Goal: Transaction & Acquisition: Subscribe to service/newsletter

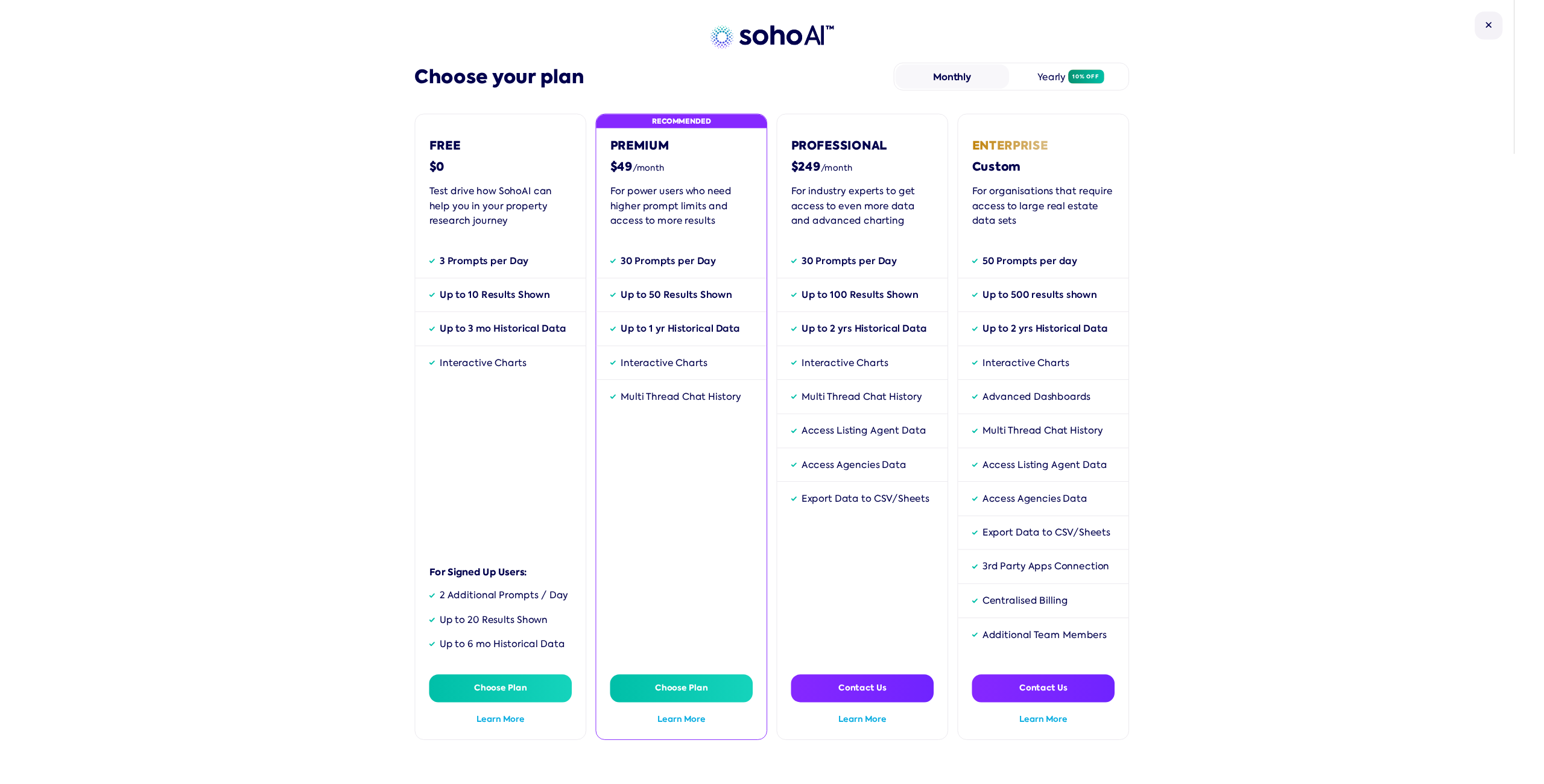
scroll to position [74, 0]
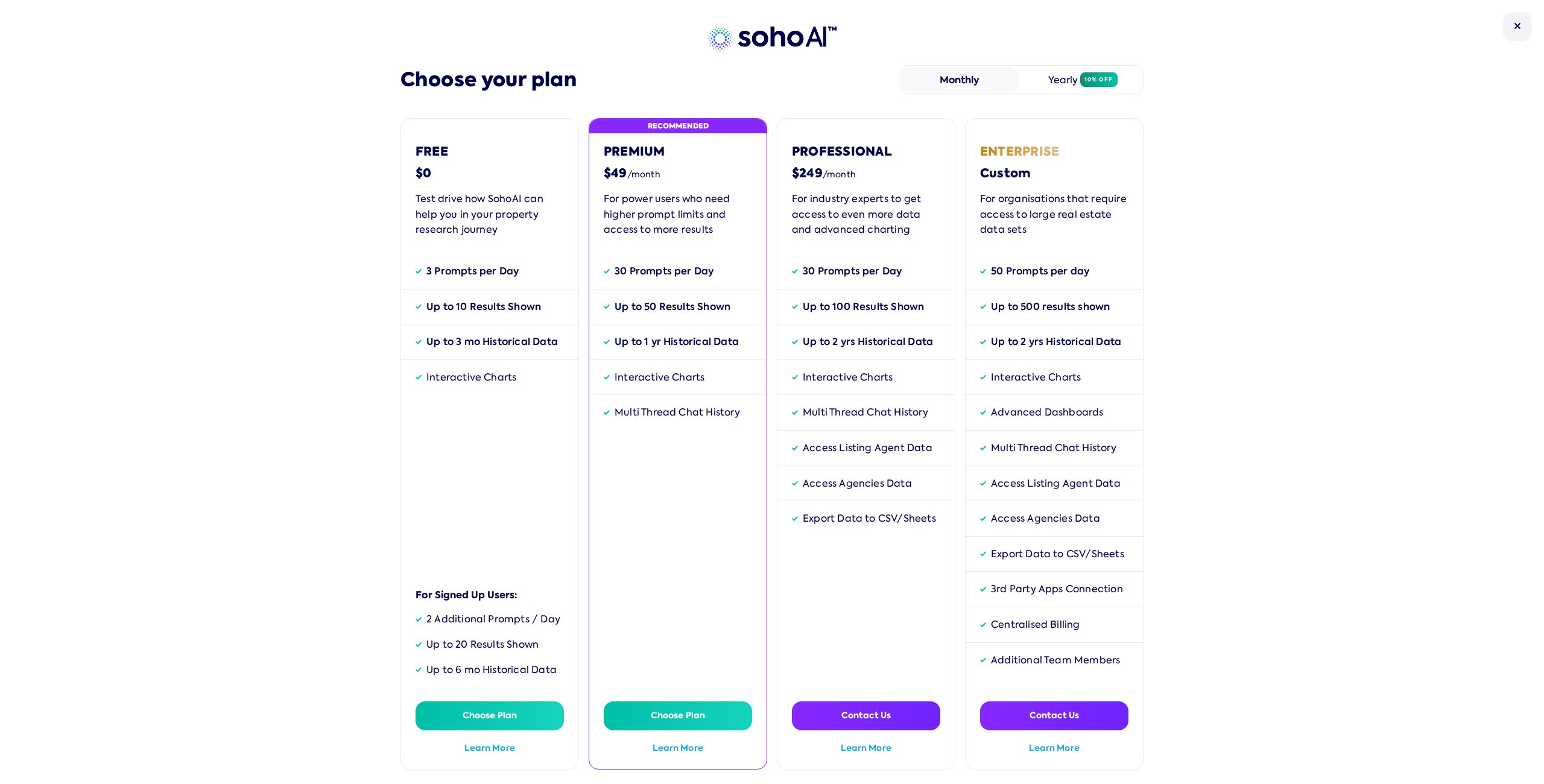
click at [270, 372] on div "Choose your plan Monthly Yearly 10% off Free $0 Test drive how SohoAI can help …" at bounding box center [772, 392] width 1544 height 784
drag, startPoint x: 489, startPoint y: 341, endPoint x: 419, endPoint y: 340, distance: 70.0
click at [419, 340] on div "Up to 3 mo Historical Data" at bounding box center [490, 342] width 178 height 35
drag, startPoint x: 426, startPoint y: 379, endPoint x: 528, endPoint y: 378, distance: 102.0
click at [528, 378] on div "Interactive Charts" at bounding box center [490, 378] width 178 height 35
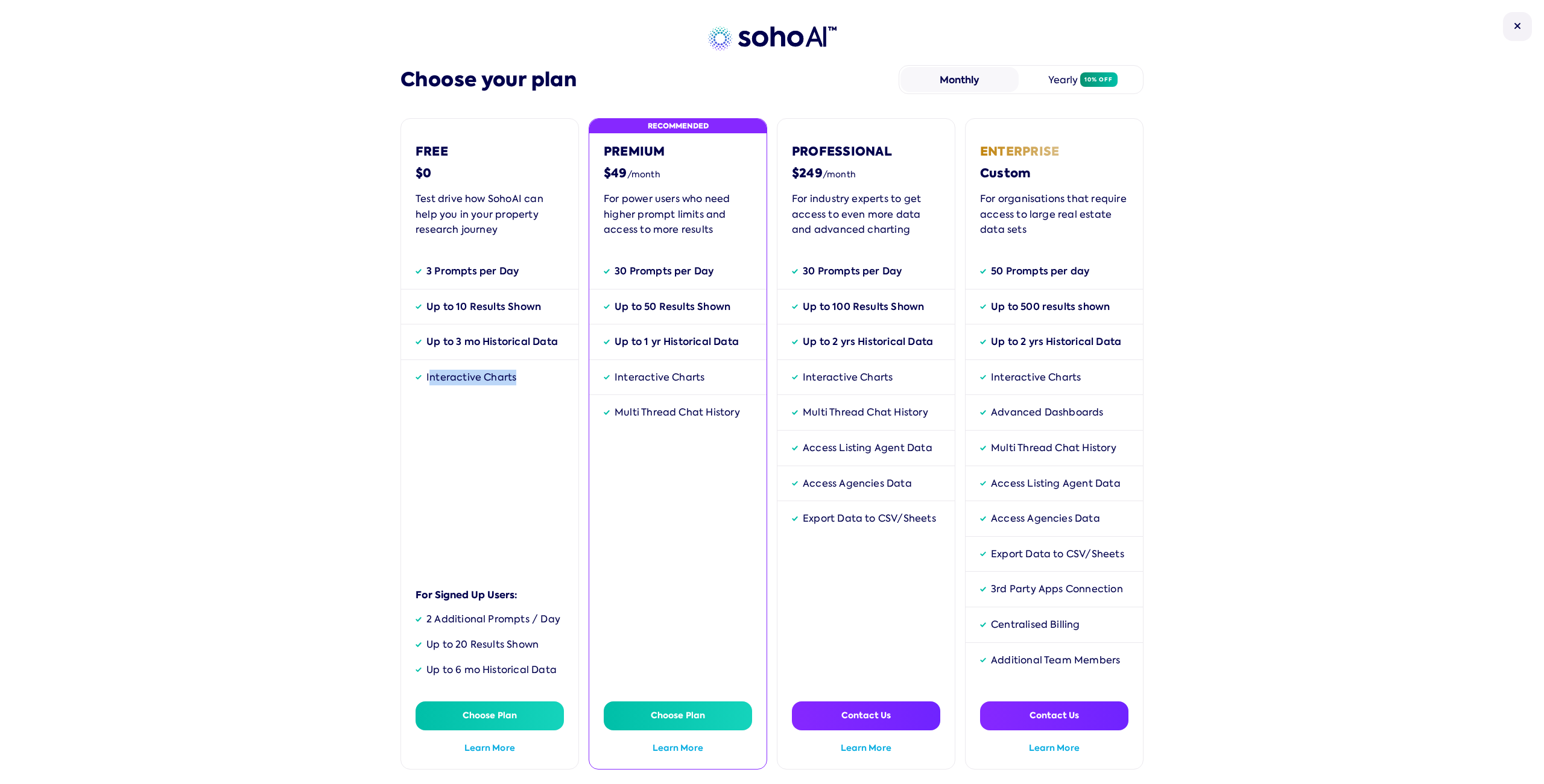
click at [528, 378] on div "Interactive Charts" at bounding box center [490, 378] width 178 height 35
drag, startPoint x: 610, startPoint y: 273, endPoint x: 700, endPoint y: 281, distance: 90.4
click at [700, 281] on div "30 Prompts per Day" at bounding box center [678, 276] width 178 height 25
click at [852, 271] on div "30 Prompts per Day" at bounding box center [852, 272] width 99 height 16
click at [1017, 273] on div "50 Prompts per day" at bounding box center [1040, 272] width 98 height 16
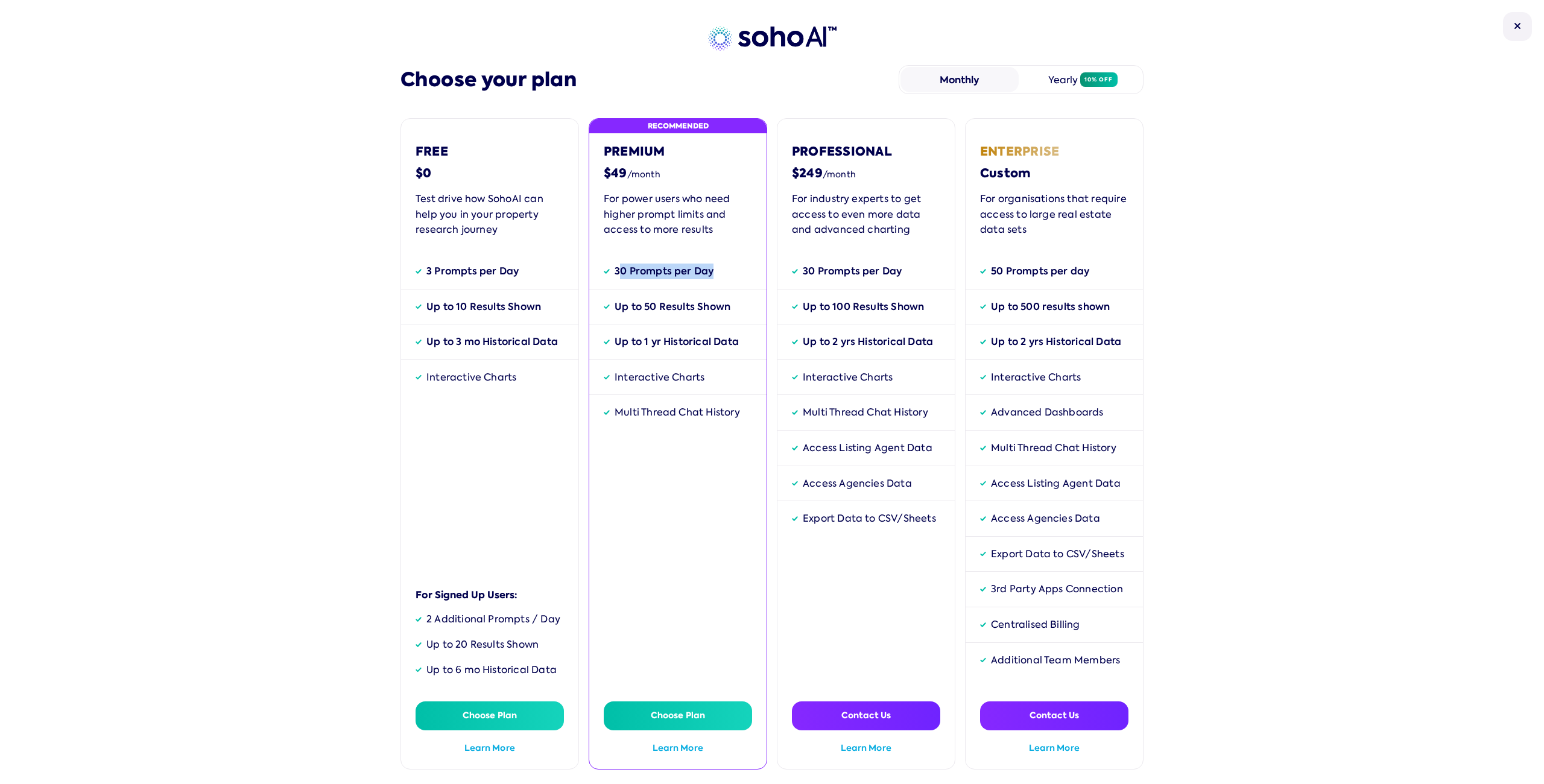
drag, startPoint x: 626, startPoint y: 274, endPoint x: 713, endPoint y: 278, distance: 87.1
click at [713, 278] on div "30 Prompts per Day" at bounding box center [678, 276] width 178 height 25
drag, startPoint x: 601, startPoint y: 271, endPoint x: 696, endPoint y: 272, distance: 95.0
click at [696, 272] on div "30 Prompts per Day" at bounding box center [664, 272] width 99 height 16
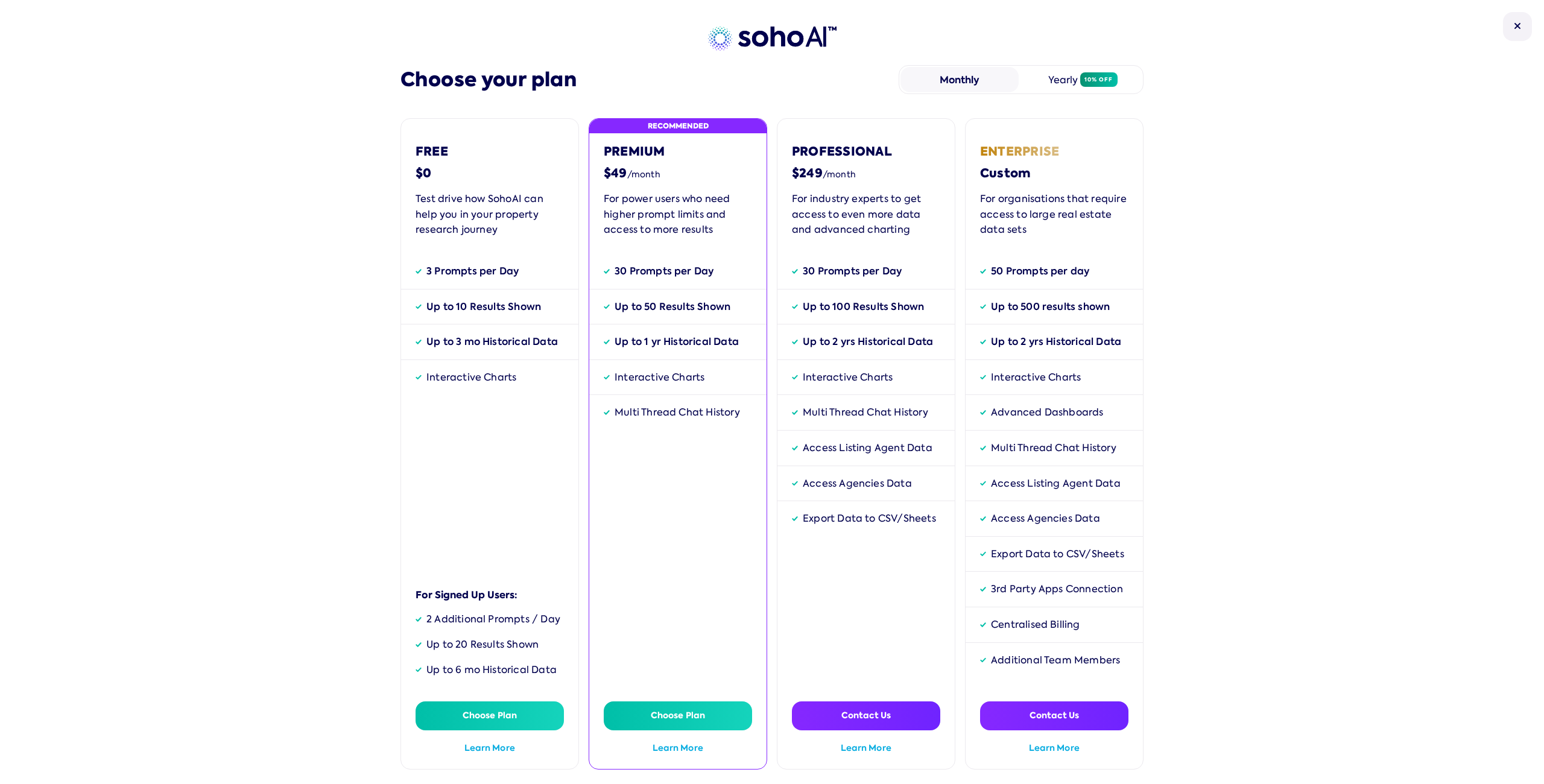
click at [864, 310] on div "Up to 100 Results Shown" at bounding box center [863, 307] width 121 height 16
drag, startPoint x: 924, startPoint y: 311, endPoint x: 798, endPoint y: 303, distance: 126.3
click at [798, 303] on div "Up to 100 Results Shown" at bounding box center [866, 307] width 178 height 35
click at [907, 308] on div "Up to 100 Results Shown" at bounding box center [863, 307] width 121 height 16
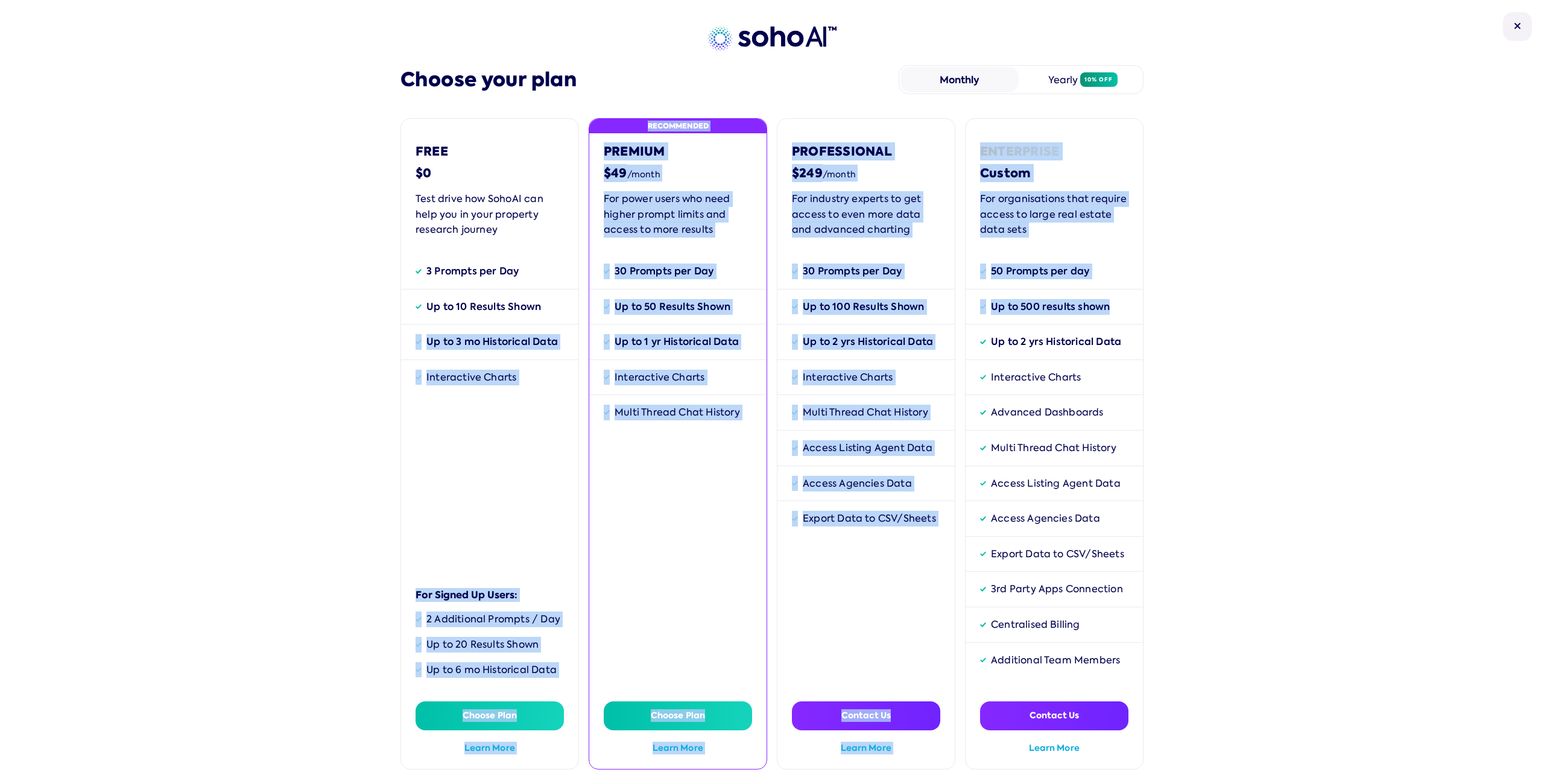
drag, startPoint x: 1117, startPoint y: 310, endPoint x: 528, endPoint y: 305, distance: 589.0
click at [541, 306] on div "Free $0 Test drive how SohoAI can help you in your property research journey 3 …" at bounding box center [771, 443] width 743 height 651
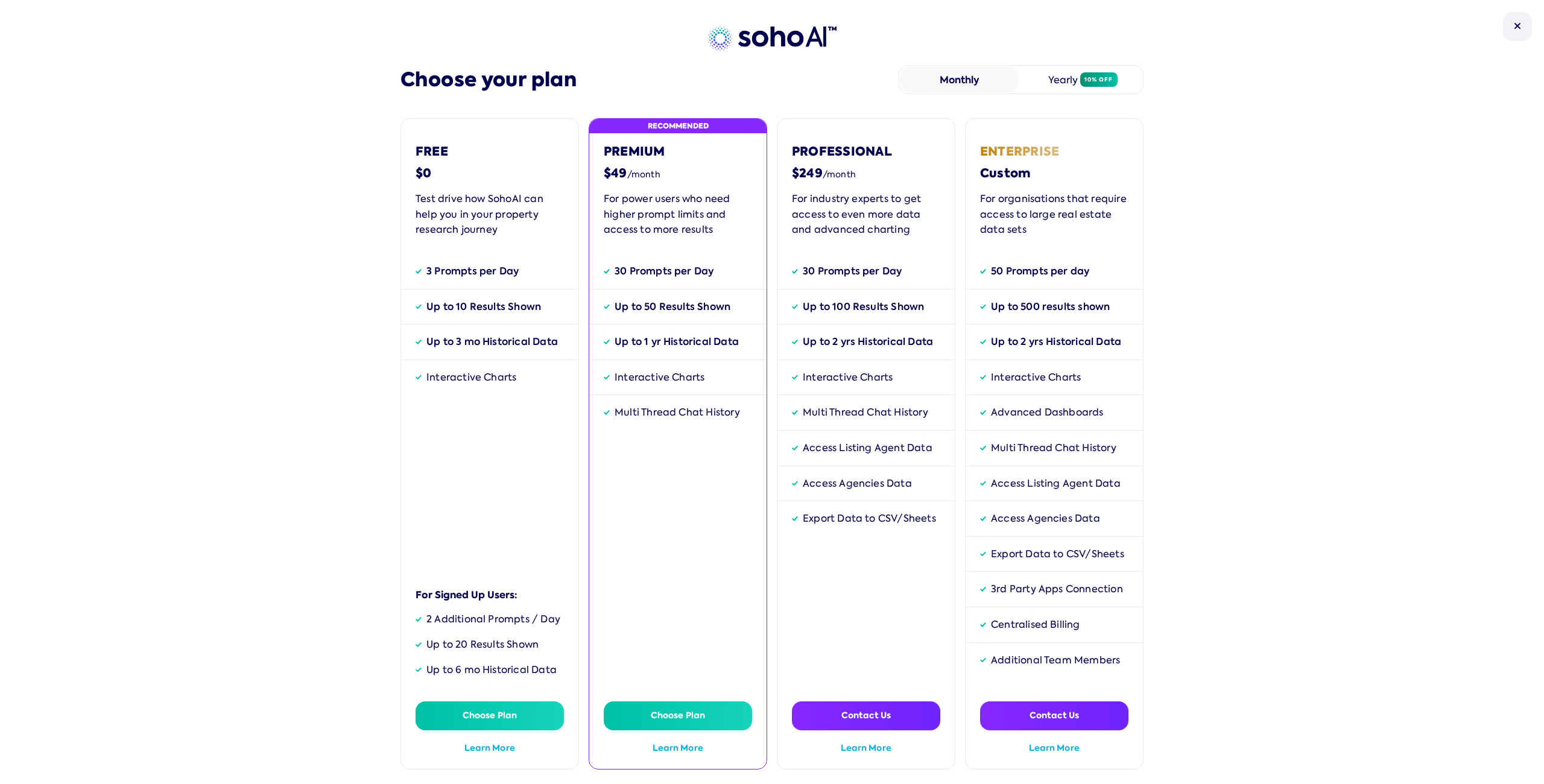
click at [501, 302] on div "Up to 10 Results Shown" at bounding box center [484, 307] width 114 height 16
click at [489, 302] on div "Up to 10 Results Shown" at bounding box center [484, 307] width 114 height 16
click at [894, 304] on div "Up to 100 Results Shown" at bounding box center [863, 307] width 121 height 16
click at [1027, 310] on div "Up to 500 results shown" at bounding box center [1050, 307] width 119 height 16
click at [654, 265] on div "30 Prompts per Day" at bounding box center [664, 272] width 99 height 16
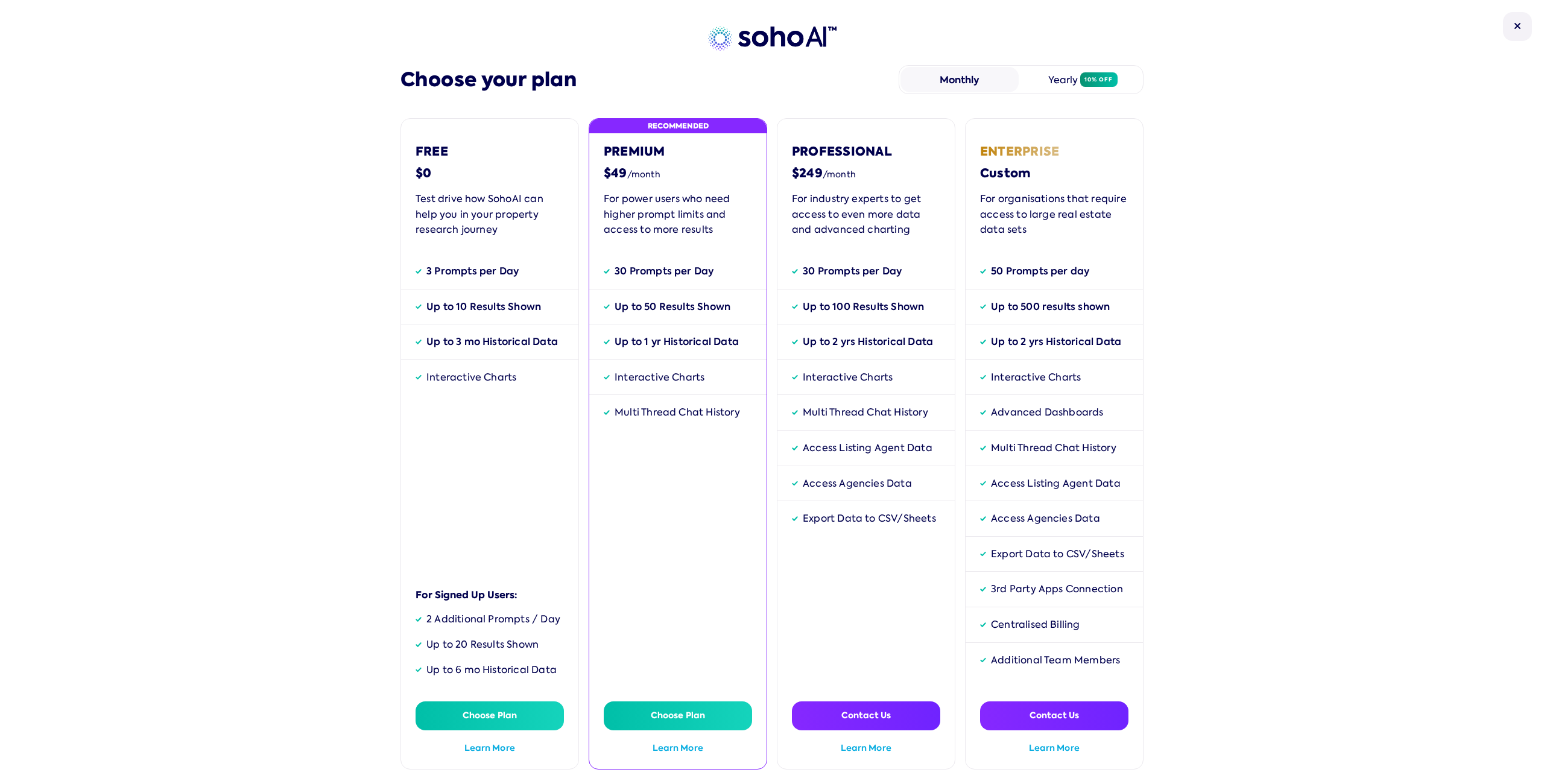
click at [479, 613] on div "2 Additional Prompts / Day" at bounding box center [493, 620] width 134 height 16
drag, startPoint x: 409, startPoint y: 599, endPoint x: 543, endPoint y: 676, distance: 154.5
click at [536, 681] on div "Free $0 Test drive how SohoAI can help you in your property research journey 3 …" at bounding box center [489, 443] width 178 height 651
click at [1306, 510] on div "Choose your plan Monthly Yearly 10% off Free $0 Test drive how SohoAI can help …" at bounding box center [772, 392] width 1544 height 784
drag, startPoint x: 610, startPoint y: 176, endPoint x: 622, endPoint y: 178, distance: 12.2
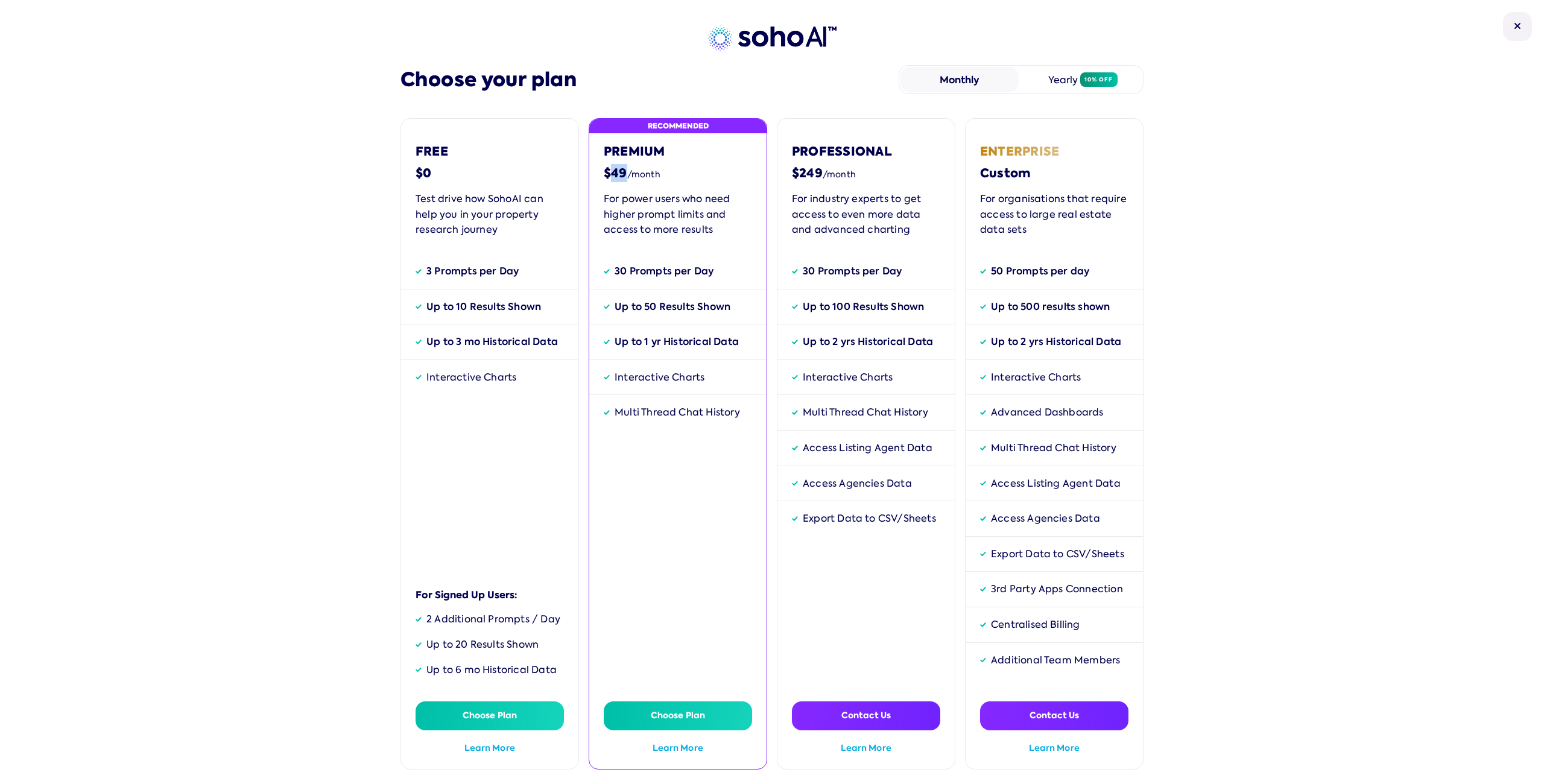
click at [622, 178] on div "$49 /month" at bounding box center [678, 172] width 149 height 17
click at [656, 260] on div "Recommended Premium $49 /month For power users who need higher prompt limits an…" at bounding box center [678, 443] width 178 height 651
drag, startPoint x: 614, startPoint y: 272, endPoint x: 664, endPoint y: 399, distance: 136.5
click at [664, 399] on div "30 Prompts per Day Up to 50 Results Shown Up to 1 yr Historical Data Interactiv…" at bounding box center [678, 346] width 149 height 166
click at [664, 399] on div "Multi Thread Chat History" at bounding box center [678, 412] width 178 height 35
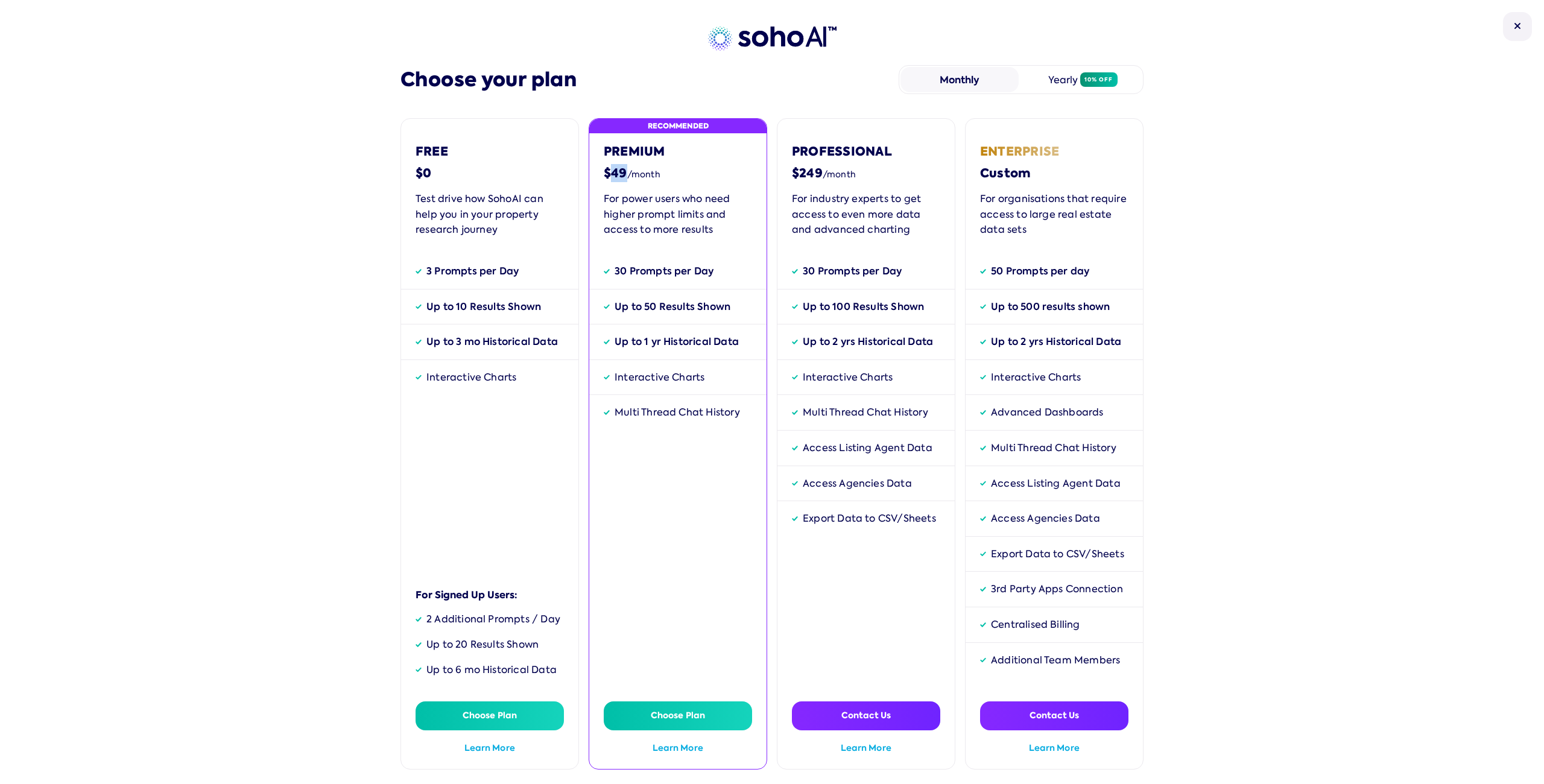
drag, startPoint x: 608, startPoint y: 174, endPoint x: 620, endPoint y: 176, distance: 12.2
click at [620, 176] on div "$49 /month" at bounding box center [678, 172] width 149 height 17
click at [640, 244] on div "Recommended Premium $49 /month For power users who need higher prompt limits an…" at bounding box center [678, 443] width 178 height 651
drag, startPoint x: 660, startPoint y: 327, endPoint x: 663, endPoint y: 336, distance: 9.5
click at [662, 331] on div "30 Prompts per Day Up to 50 Results Shown Up to 1 yr Historical Data Interactiv…" at bounding box center [678, 346] width 149 height 166
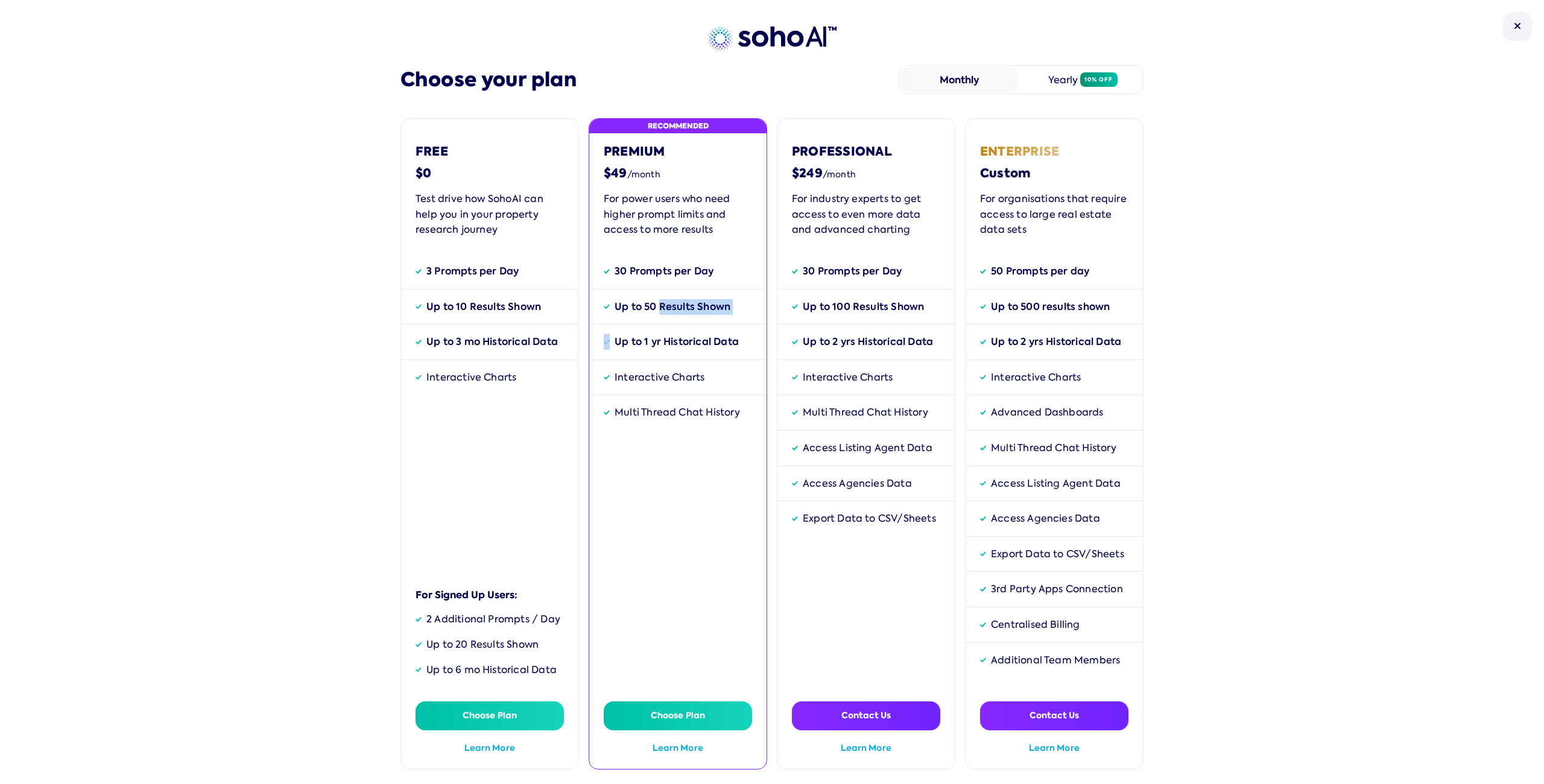
click at [673, 307] on div "Up to 50 Results Shown" at bounding box center [673, 307] width 116 height 16
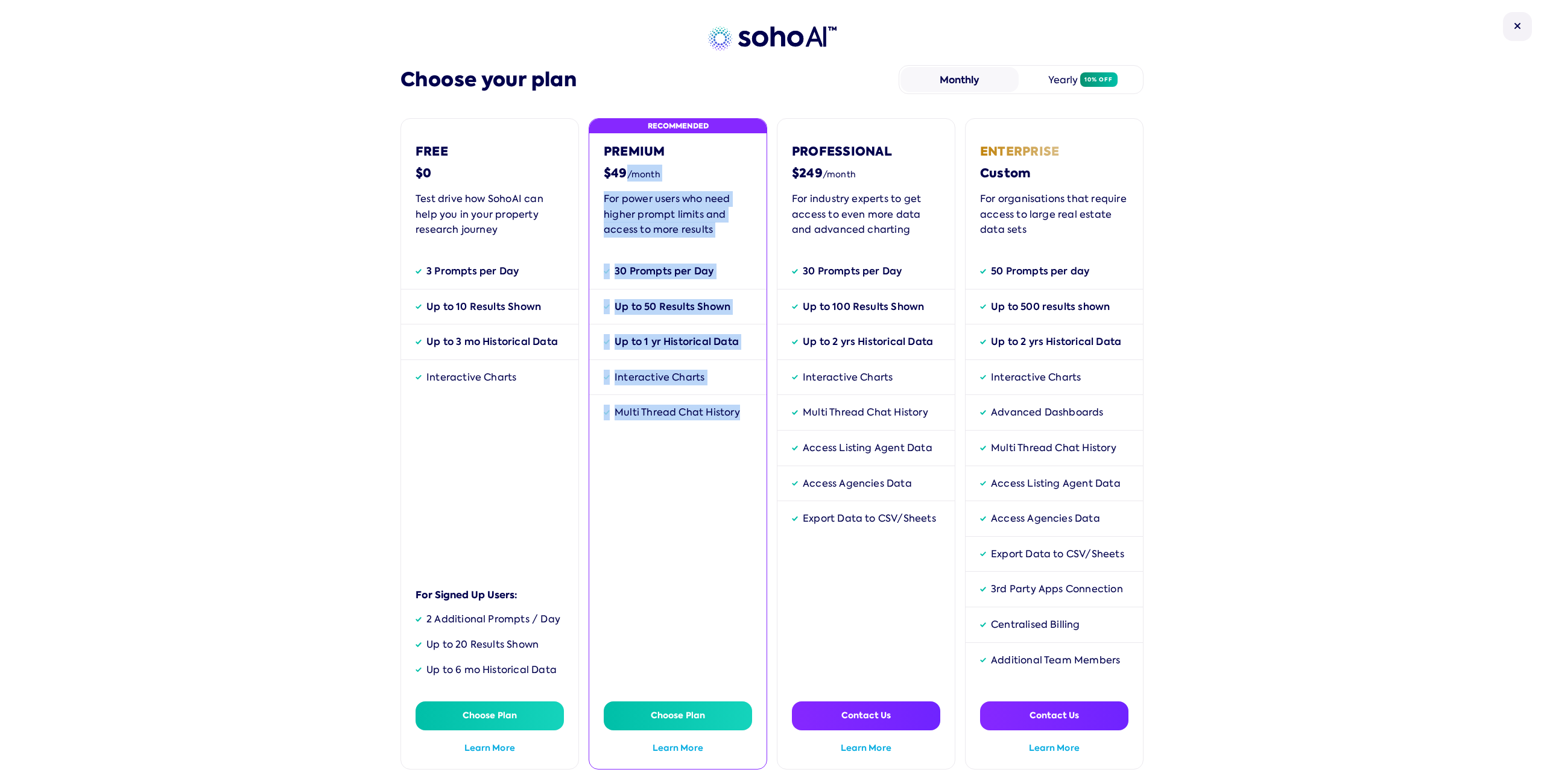
drag, startPoint x: 633, startPoint y: 225, endPoint x: 677, endPoint y: 427, distance: 206.7
click at [677, 427] on div "Recommended Premium $49 /month For power users who need higher prompt limits an…" at bounding box center [678, 443] width 178 height 651
click at [677, 427] on div "Multi Thread Chat History" at bounding box center [678, 412] width 178 height 35
